Goal: Information Seeking & Learning: Learn about a topic

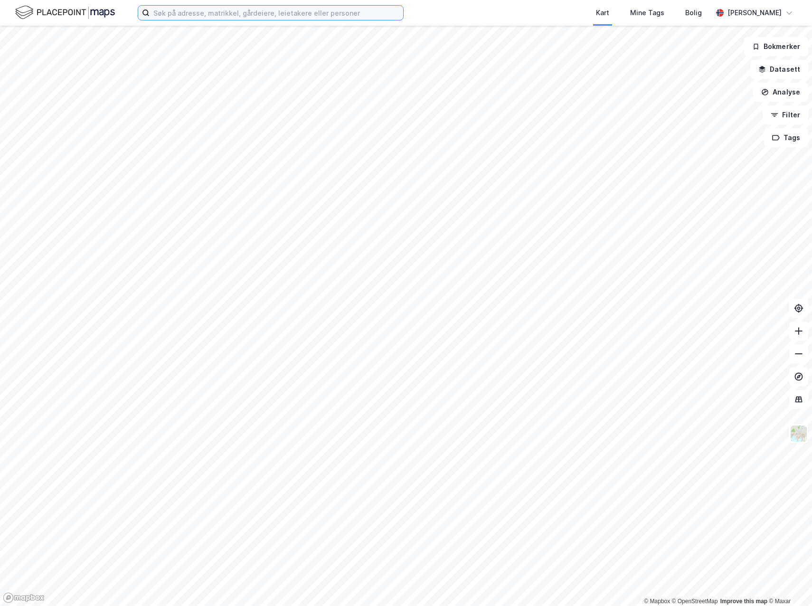
click at [238, 15] on input at bounding box center [277, 13] width 254 height 14
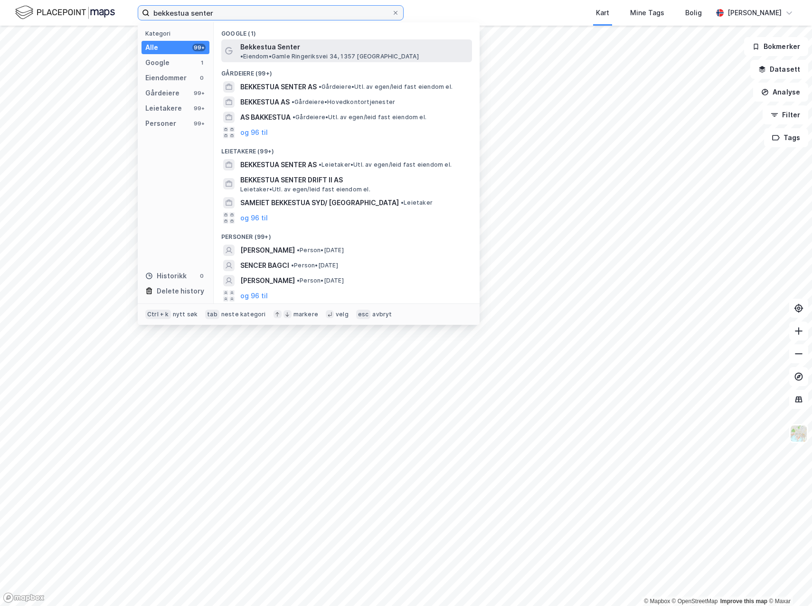
type input "bekkestua senter"
click at [275, 50] on span "Bekkestua Senter" at bounding box center [270, 46] width 60 height 11
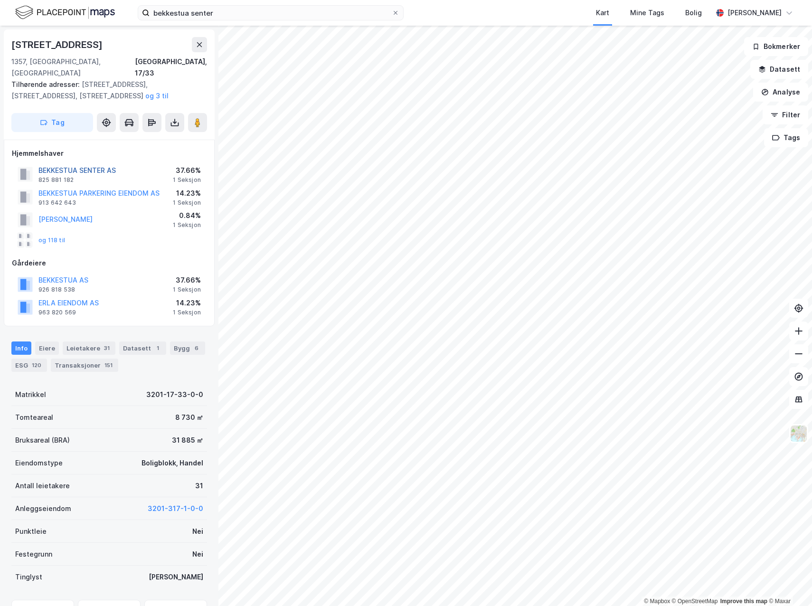
click at [0, 0] on button "BEKKESTUA SENTER AS" at bounding box center [0, 0] width 0 height 0
